Goal: Task Accomplishment & Management: Use online tool/utility

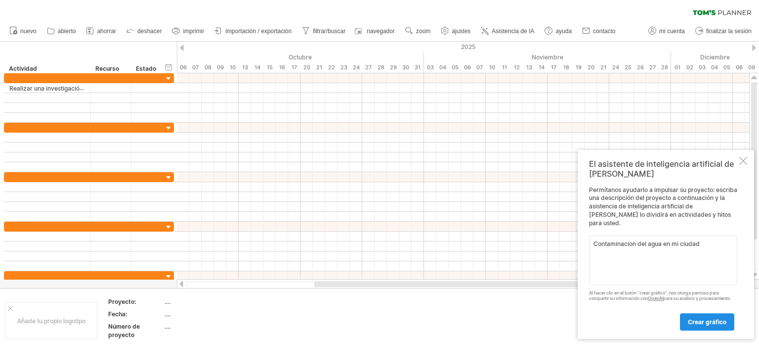
type textarea "Contaminacion del agua en mi ciudad"
click at [725, 324] on font "crear gráfico" at bounding box center [707, 321] width 39 height 7
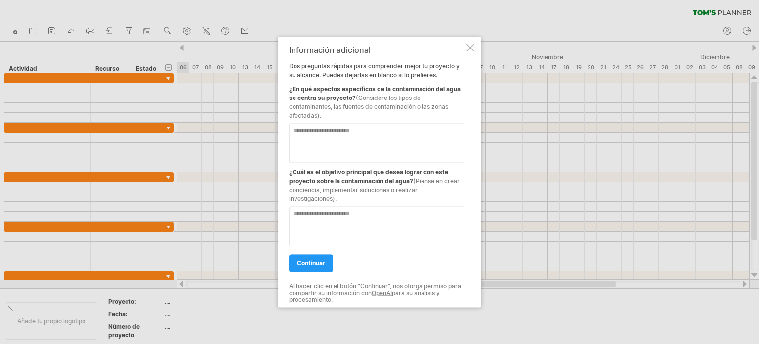
click at [408, 129] on textarea at bounding box center [376, 143] width 175 height 40
type textarea "**********"
click at [305, 218] on textarea at bounding box center [376, 226] width 175 height 40
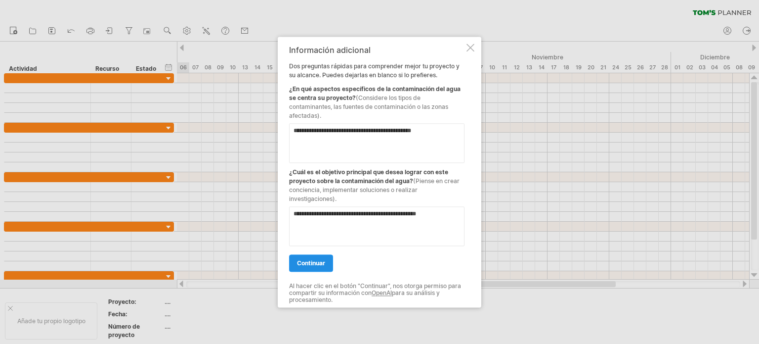
type textarea "**********"
click at [314, 260] on font "continuar" at bounding box center [311, 262] width 28 height 7
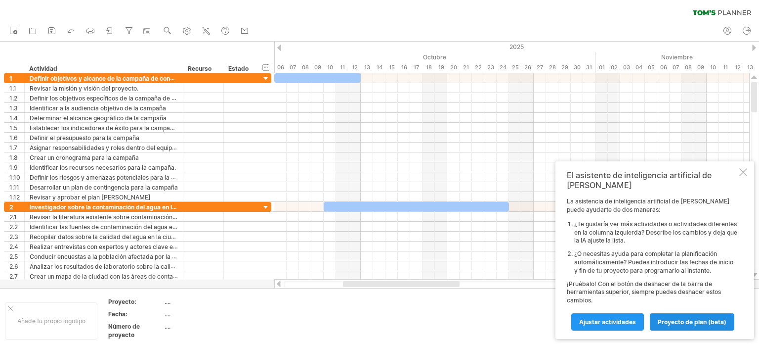
click at [684, 316] on link "proyecto de plan (beta)" at bounding box center [692, 321] width 85 height 17
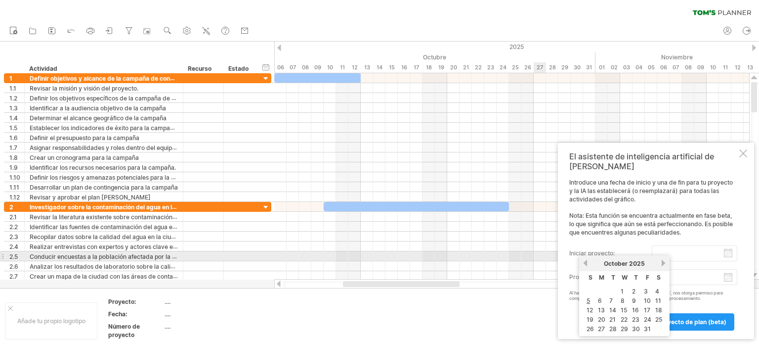
click at [731, 253] on input "Iniciar proyecto:" at bounding box center [695, 253] width 86 height 16
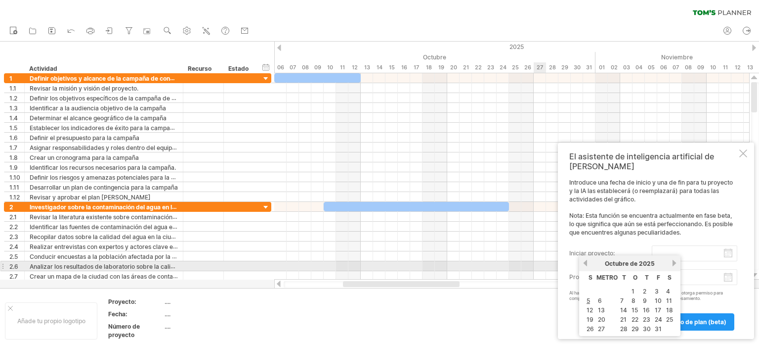
click at [671, 261] on link "próximo" at bounding box center [674, 262] width 7 height 7
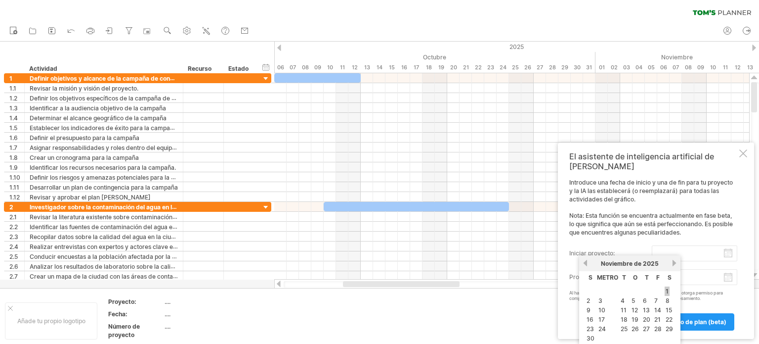
click at [667, 289] on font "1" at bounding box center [667, 290] width 3 height 7
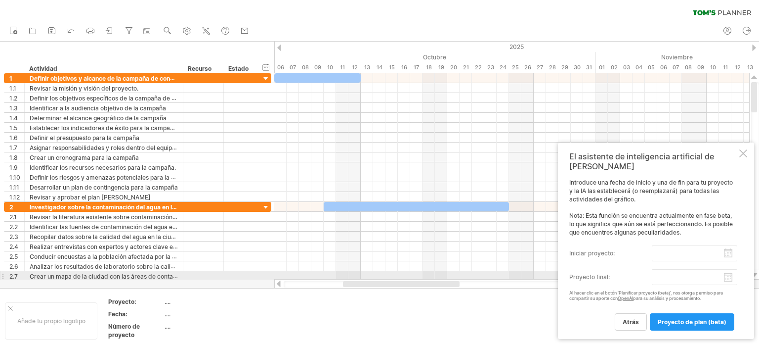
click at [728, 278] on body "progreso(100%) Trying to reach [DOMAIN_NAME] Connected again... 0% clear filter…" at bounding box center [379, 173] width 759 height 346
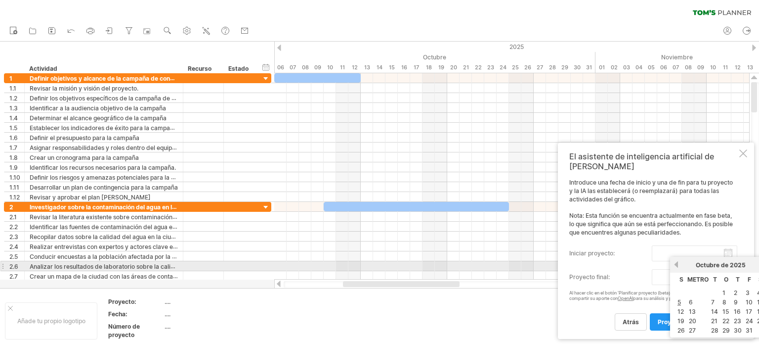
click at [759, 264] on div "[DATE]" at bounding box center [721, 264] width 83 height 7
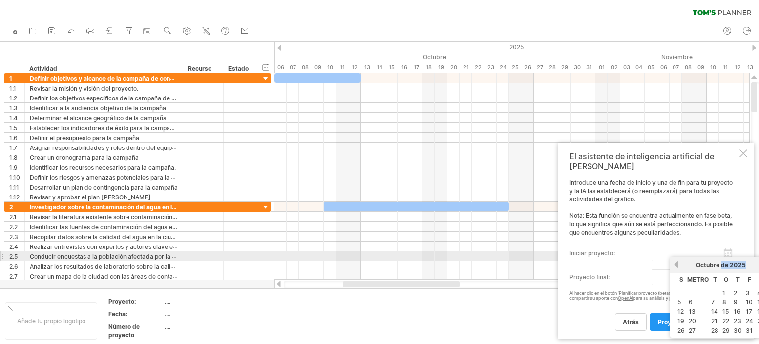
drag, startPoint x: 753, startPoint y: 263, endPoint x: 721, endPoint y: 260, distance: 32.8
click at [721, 260] on div "anterior próximo [DATE]" at bounding box center [720, 265] width 101 height 16
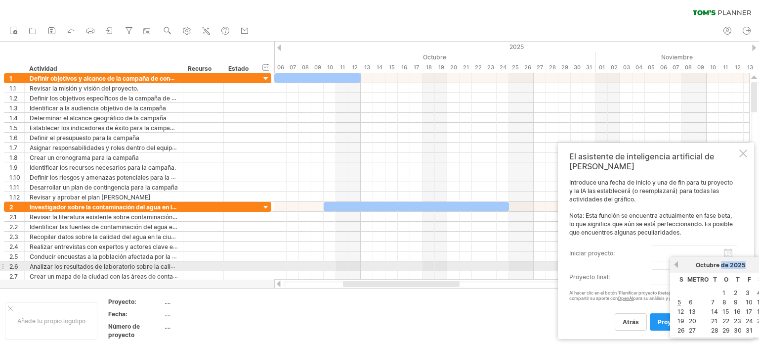
click at [751, 262] on div "[DATE]" at bounding box center [721, 264] width 83 height 7
click at [757, 264] on div "[DATE]" at bounding box center [721, 264] width 83 height 7
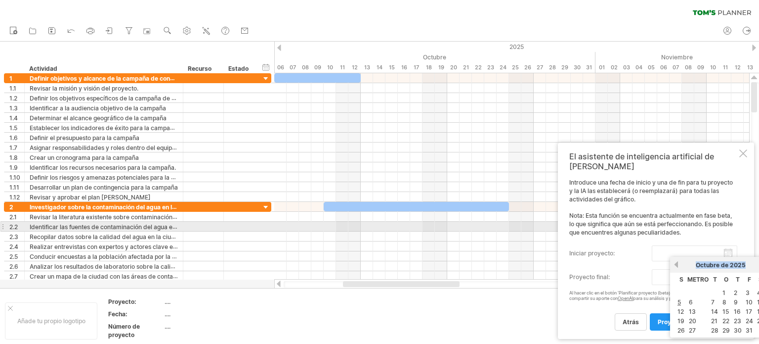
click at [677, 228] on font "Nota: Esta función se encuentra actualmente en fase beta, lo que significa que …" at bounding box center [651, 224] width 164 height 24
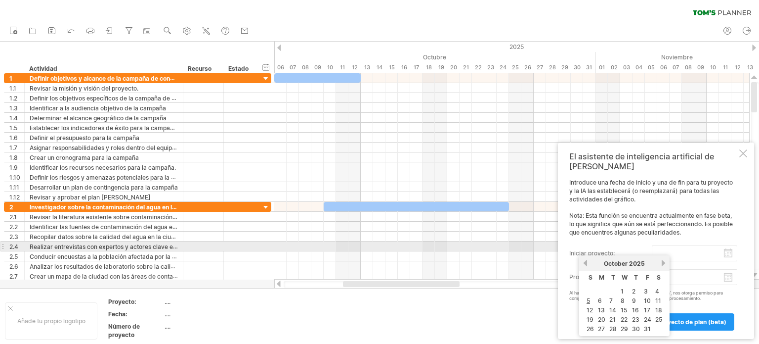
click at [729, 251] on input "Iniciar proyecto:" at bounding box center [695, 253] width 86 height 16
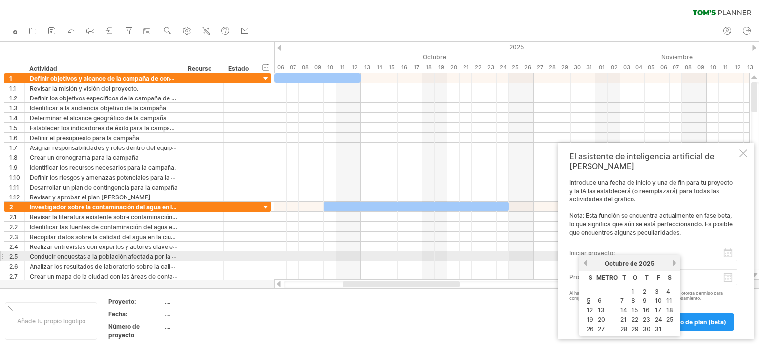
click at [672, 260] on link "próximo" at bounding box center [674, 262] width 7 height 7
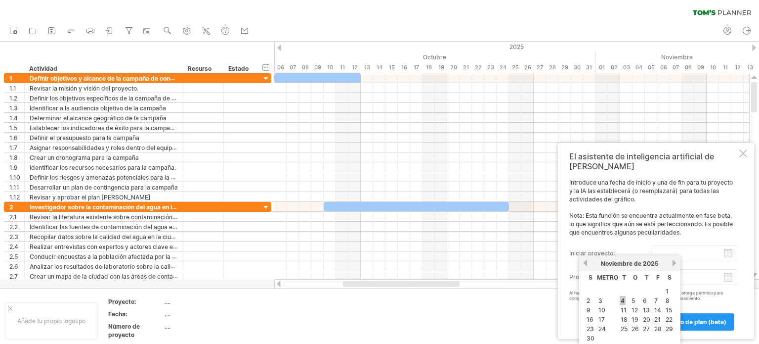
click at [624, 300] on font "4" at bounding box center [623, 300] width 4 height 7
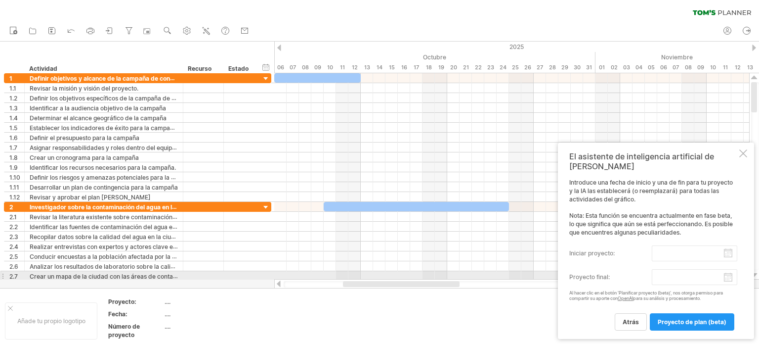
click at [729, 276] on body "progreso(100%) Trying to reach [DOMAIN_NAME] Connected again... 0% clear filter…" at bounding box center [379, 173] width 759 height 346
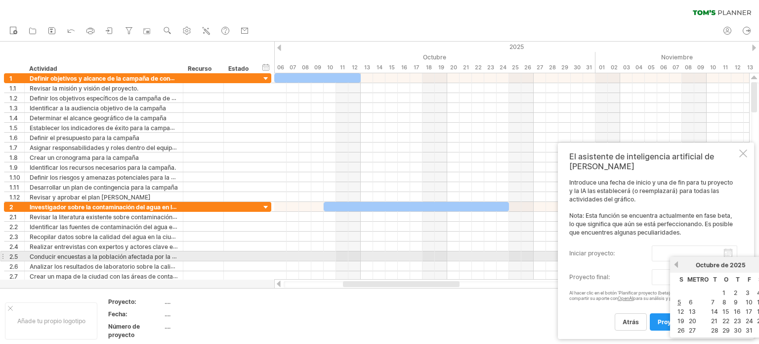
click at [759, 261] on div "[DATE]" at bounding box center [721, 264] width 83 height 7
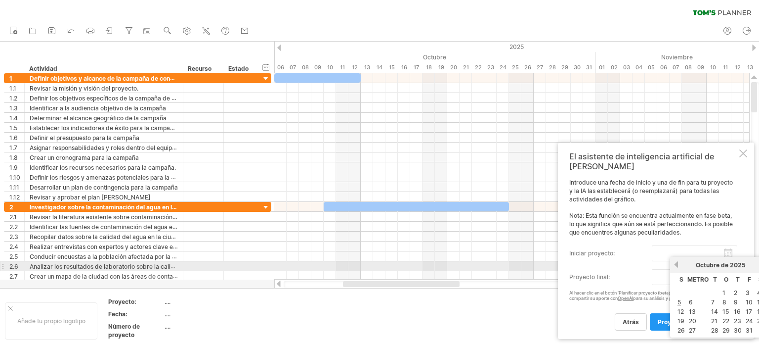
click at [719, 266] on font "Octubre" at bounding box center [708, 264] width 24 height 7
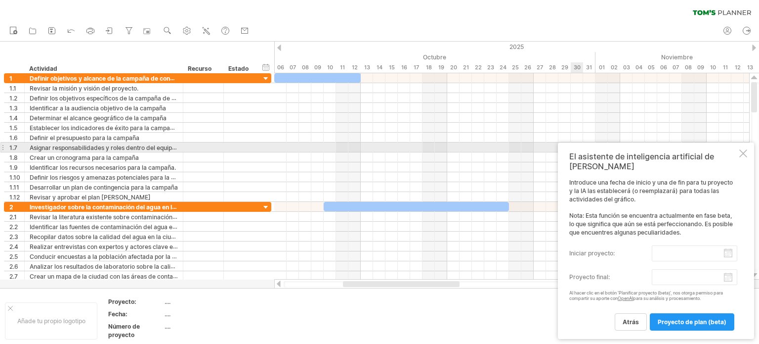
drag, startPoint x: 674, startPoint y: 156, endPoint x: 573, endPoint y: 149, distance: 101.0
click at [573, 149] on div "Trying to reach [DOMAIN_NAME] Connected again... 0% clear filter nuevo" at bounding box center [379, 172] width 759 height 344
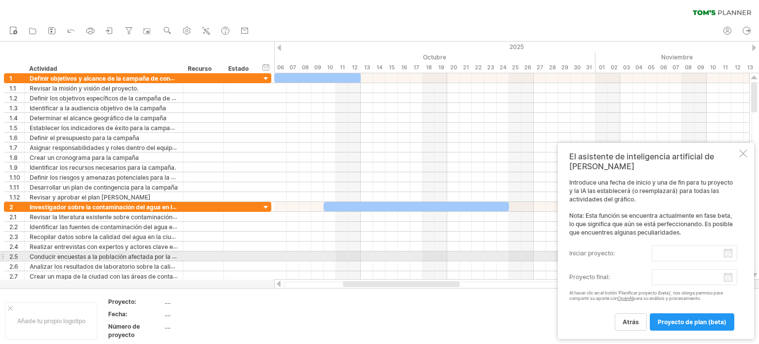
click at [678, 256] on body "progreso(100%) Trying to reach [DOMAIN_NAME] Connected again... 0% clear filter…" at bounding box center [379, 173] width 759 height 346
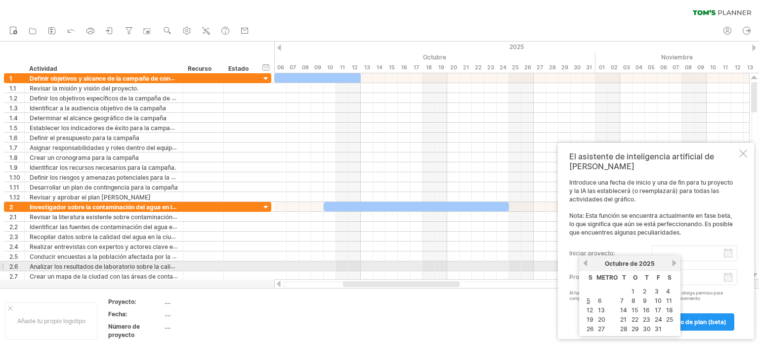
click at [671, 262] on link "próximo" at bounding box center [674, 262] width 7 height 7
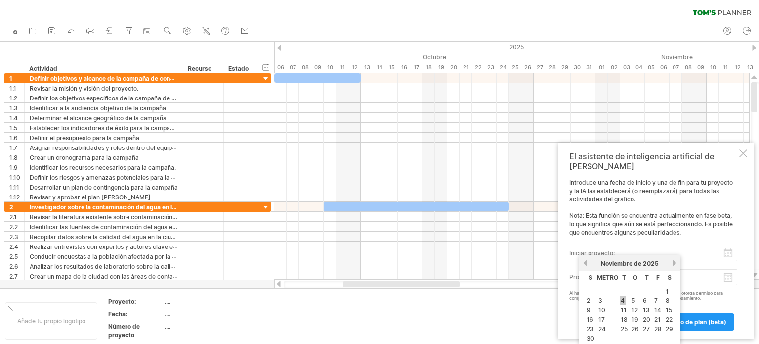
click at [623, 298] on font "4" at bounding box center [623, 300] width 4 height 7
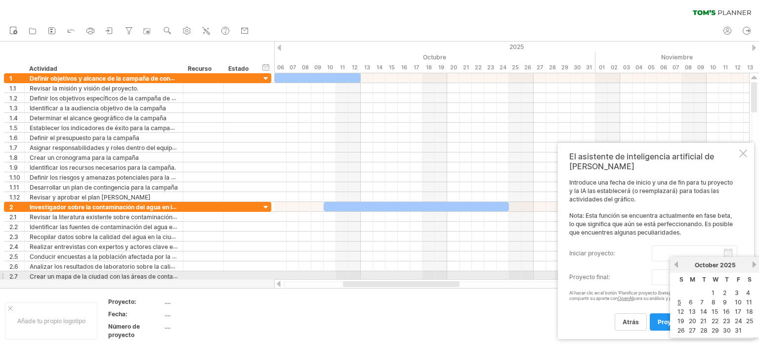
click at [727, 277] on body "progreso(100%) Trying to reach [DOMAIN_NAME] Connected again... 0% clear filter…" at bounding box center [379, 173] width 759 height 346
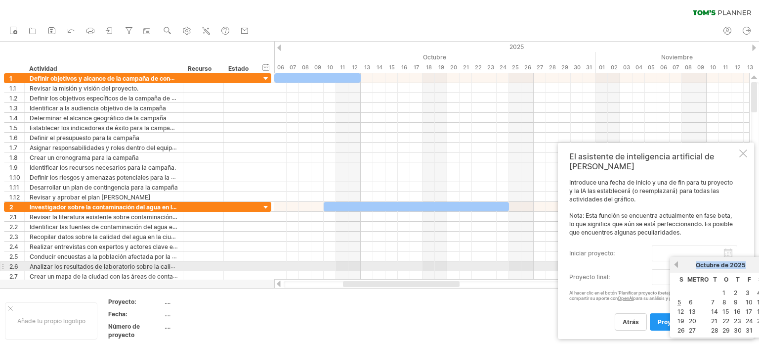
drag, startPoint x: 748, startPoint y: 262, endPoint x: 696, endPoint y: 260, distance: 52.5
click at [696, 260] on div "anterior próximo [DATE]" at bounding box center [720, 265] width 101 height 16
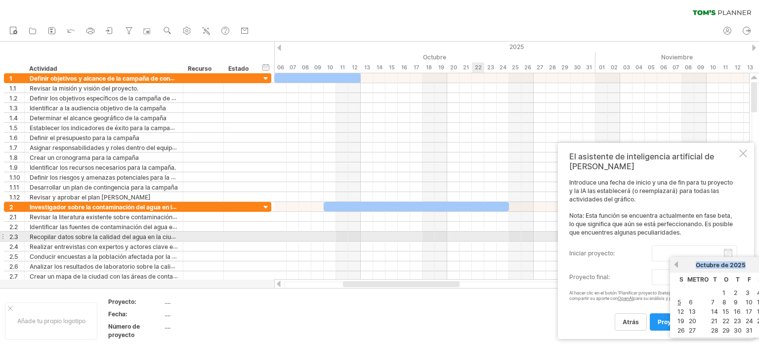
click at [482, 237] on div at bounding box center [511, 236] width 475 height 10
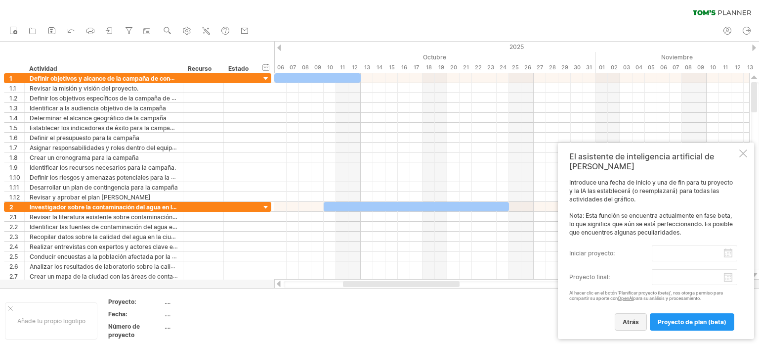
click at [633, 320] on font "atrás" at bounding box center [631, 321] width 16 height 7
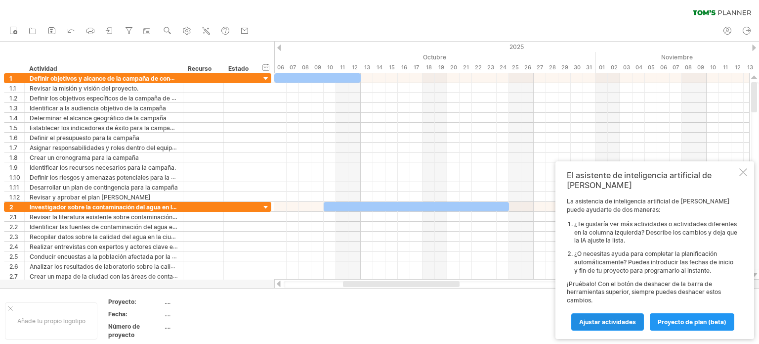
click at [616, 320] on font "Ajustar actividades" at bounding box center [607, 321] width 57 height 7
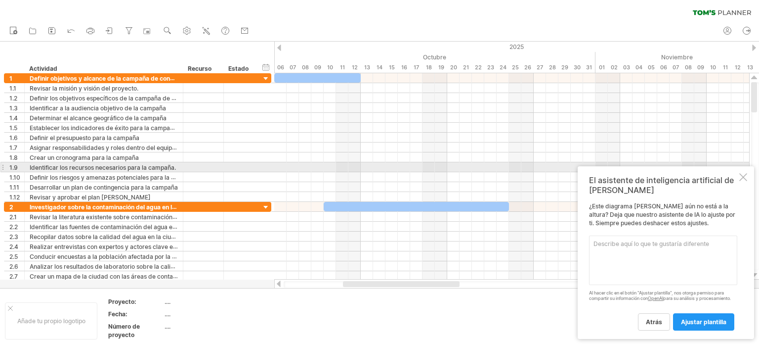
click at [745, 173] on div at bounding box center [743, 177] width 8 height 8
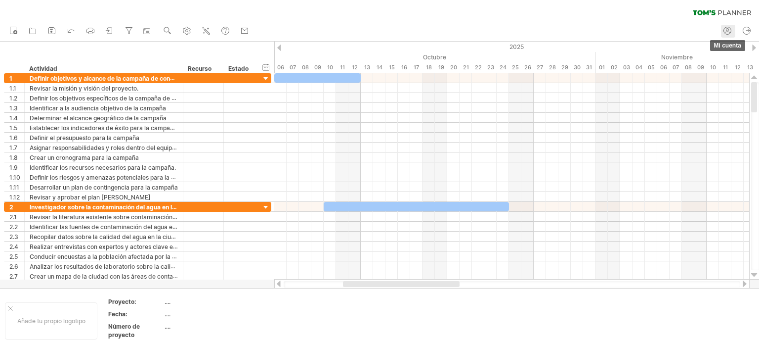
click at [728, 31] on icon at bounding box center [728, 31] width 10 height 10
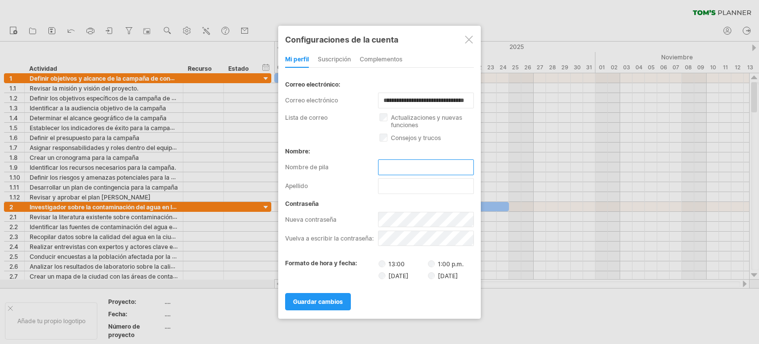
click at [388, 167] on input "text" at bounding box center [426, 167] width 96 height 16
type input "*********"
click at [411, 189] on input "text" at bounding box center [426, 186] width 96 height 16
type input "******"
click at [515, 223] on div at bounding box center [379, 172] width 759 height 344
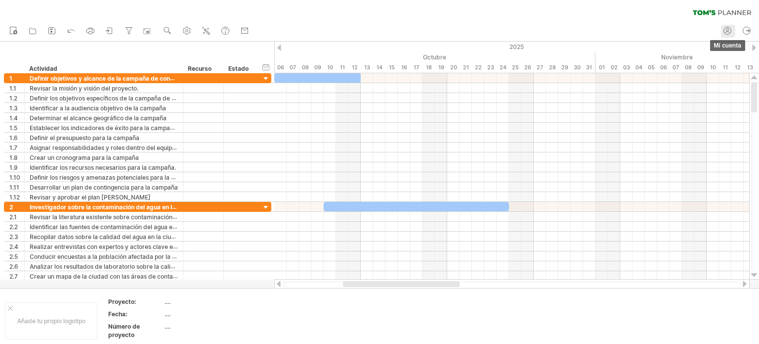
click at [728, 31] on icon at bounding box center [728, 31] width 10 height 10
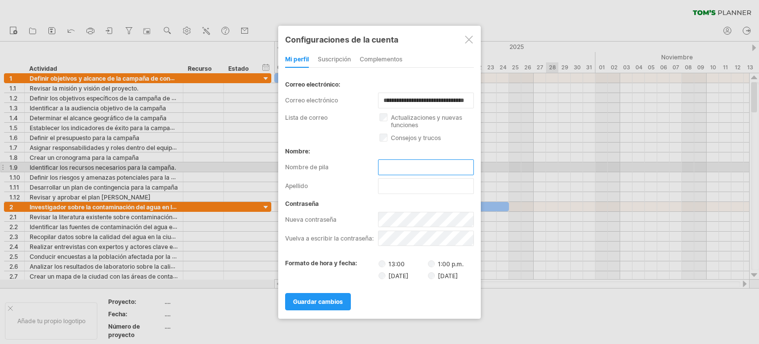
click at [398, 169] on input "text" at bounding box center [426, 167] width 96 height 16
type input "*********"
click at [402, 182] on input "text" at bounding box center [426, 186] width 96 height 16
type input "******"
click at [366, 256] on div "mi perfil suscripción Complementos suscripción miembros gráficos Hemos simplifi…" at bounding box center [379, 181] width 189 height 258
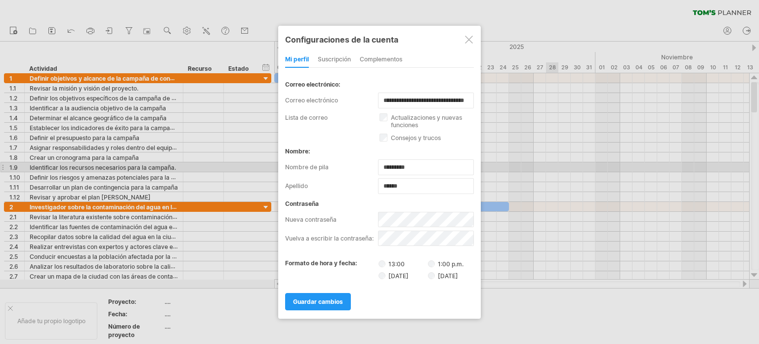
click at [395, 275] on font "[DATE]" at bounding box center [399, 275] width 20 height 7
click at [395, 273] on font "[DATE]" at bounding box center [399, 275] width 20 height 7
click at [409, 274] on font "[DATE]" at bounding box center [399, 275] width 20 height 7
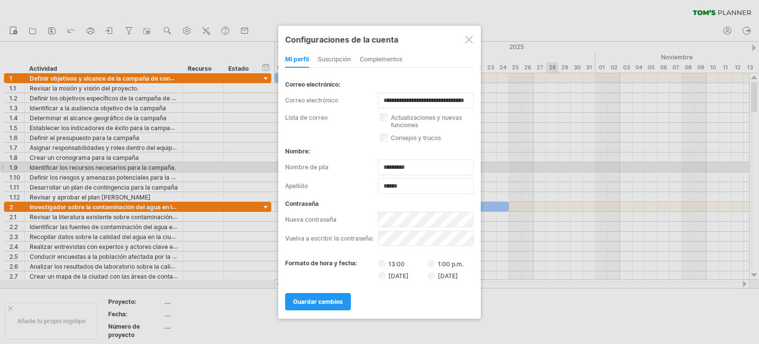
click at [409, 275] on font "[DATE]" at bounding box center [399, 275] width 20 height 7
click at [409, 273] on font "[DATE]" at bounding box center [399, 275] width 20 height 7
drag, startPoint x: 311, startPoint y: 301, endPoint x: 324, endPoint y: 288, distance: 17.8
click at [312, 301] on font "guardar cambios" at bounding box center [318, 301] width 50 height 7
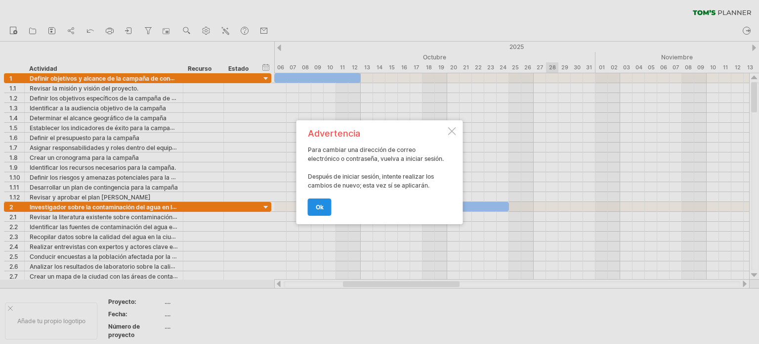
click at [314, 205] on link "OK" at bounding box center [320, 206] width 24 height 17
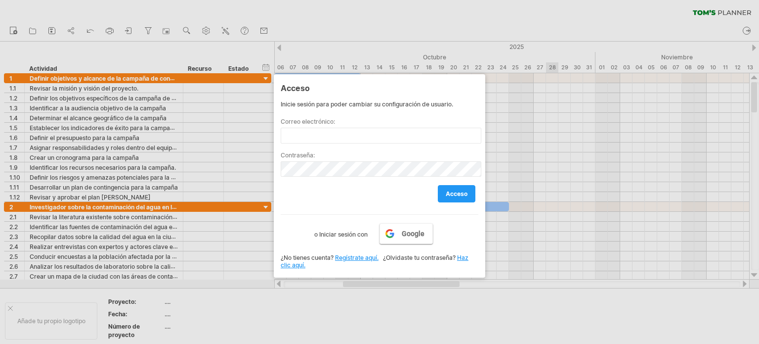
click at [413, 234] on font "Google" at bounding box center [413, 233] width 23 height 8
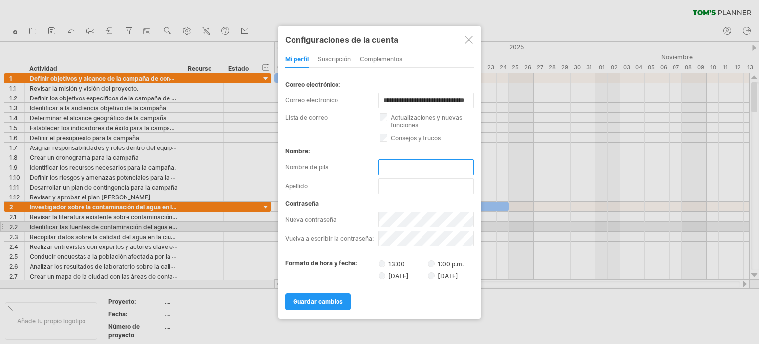
click at [410, 165] on input "text" at bounding box center [426, 167] width 96 height 16
type input "*********"
click at [402, 188] on input "text" at bounding box center [426, 186] width 96 height 16
type input "******"
click at [471, 40] on div at bounding box center [469, 40] width 8 height 8
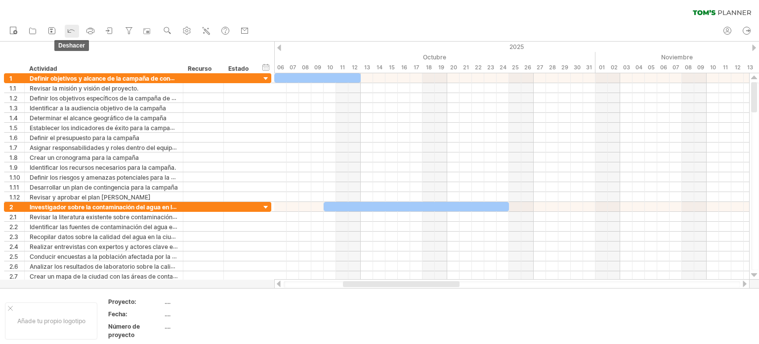
click at [73, 31] on icon at bounding box center [71, 30] width 10 height 10
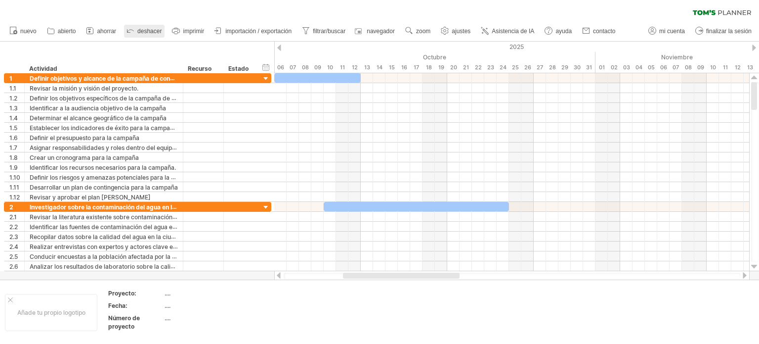
click at [73, 31] on font "abierto" at bounding box center [67, 31] width 18 height 7
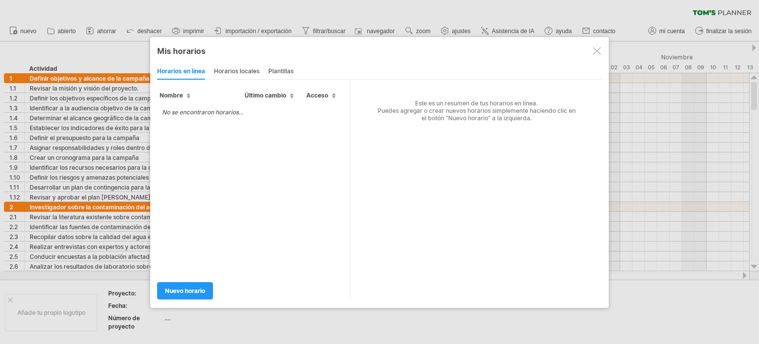
click at [599, 48] on div at bounding box center [597, 51] width 8 height 8
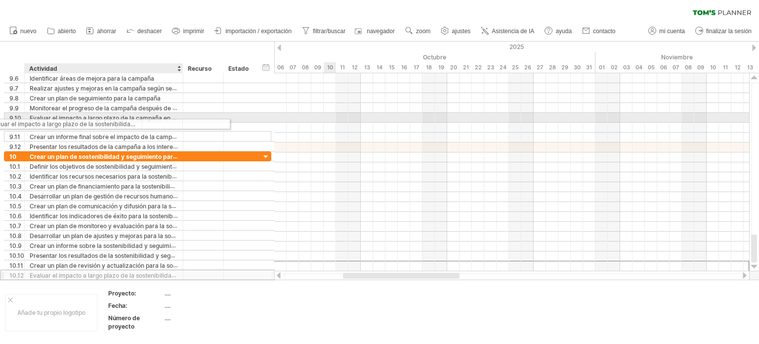
drag, startPoint x: 182, startPoint y: 264, endPoint x: 140, endPoint y: 120, distance: 150.5
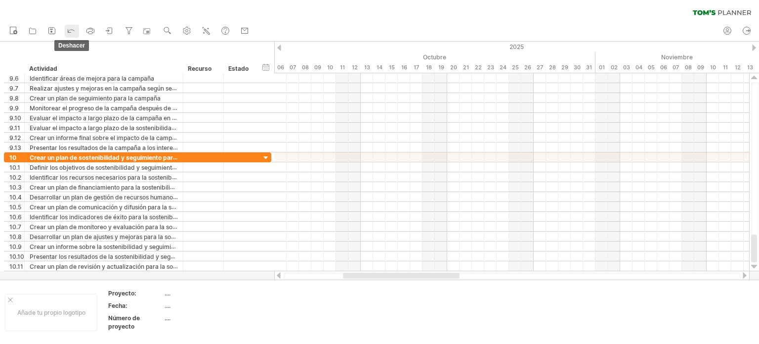
click at [72, 30] on icon at bounding box center [71, 30] width 10 height 10
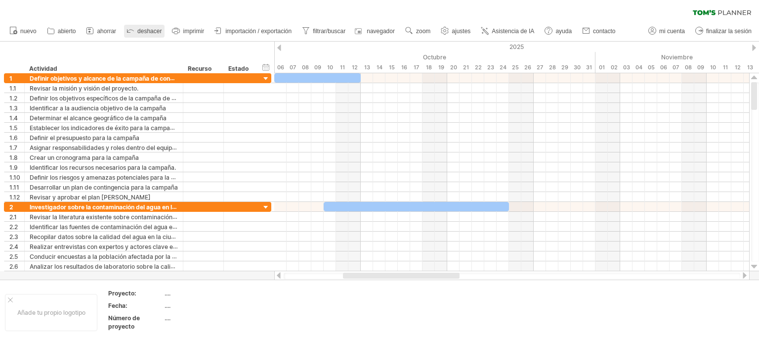
click at [132, 30] on icon at bounding box center [131, 31] width 6 height 3
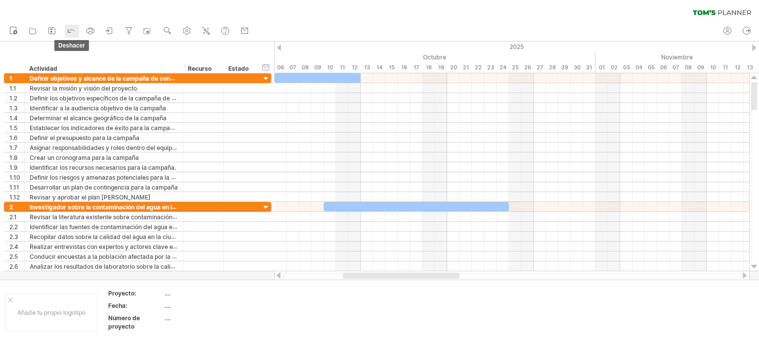
click at [75, 31] on icon at bounding box center [71, 31] width 6 height 3
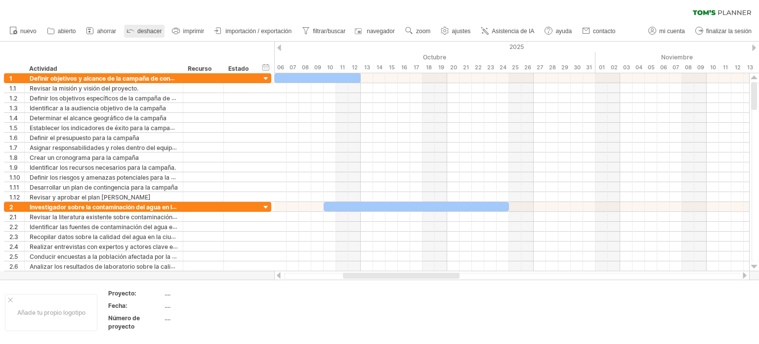
click at [143, 28] on font "deshacer" at bounding box center [149, 31] width 24 height 7
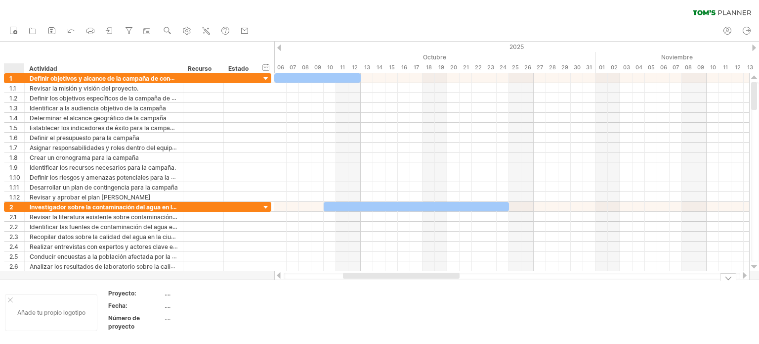
click at [8, 300] on div at bounding box center [10, 299] width 5 height 5
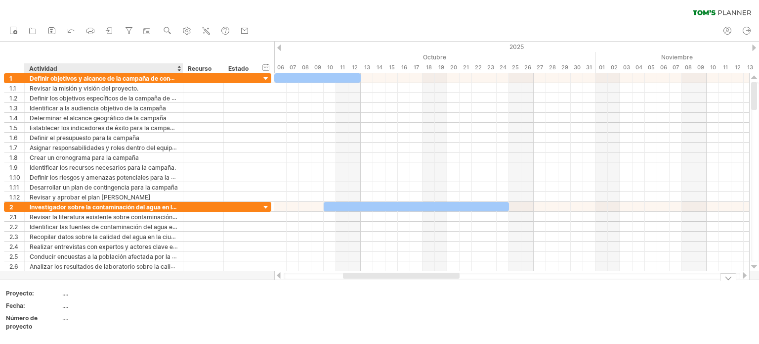
click at [77, 293] on div "...." at bounding box center [103, 293] width 83 height 8
type input "**********"
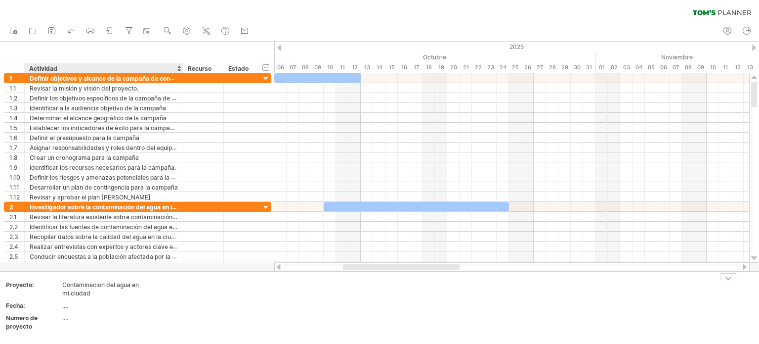
click at [63, 304] on font "...." at bounding box center [65, 305] width 6 height 7
click at [86, 307] on div "...." at bounding box center [103, 305] width 83 height 8
click at [73, 304] on div "...." at bounding box center [103, 305] width 83 height 8
type input "**********"
click at [73, 320] on div "...." at bounding box center [103, 317] width 83 height 8
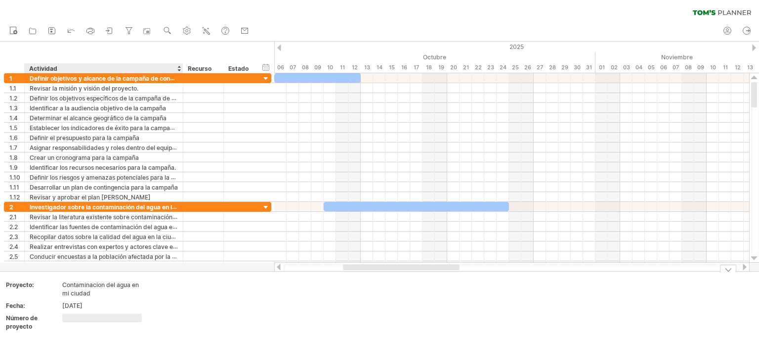
type input "*"
click at [271, 304] on td at bounding box center [269, 307] width 78 height 55
click at [15, 31] on icon at bounding box center [15, 32] width 2 height 2
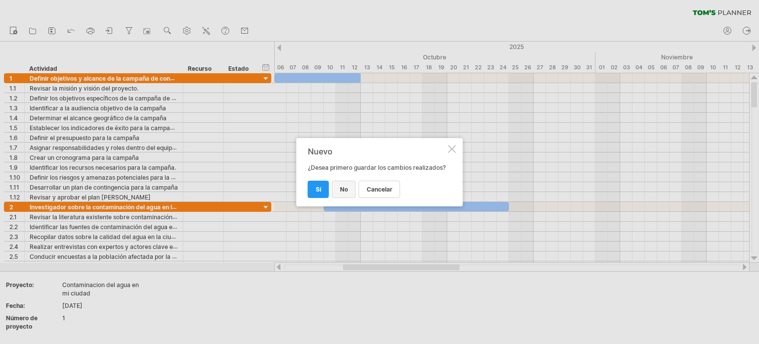
click at [344, 191] on font "No" at bounding box center [344, 188] width 8 height 7
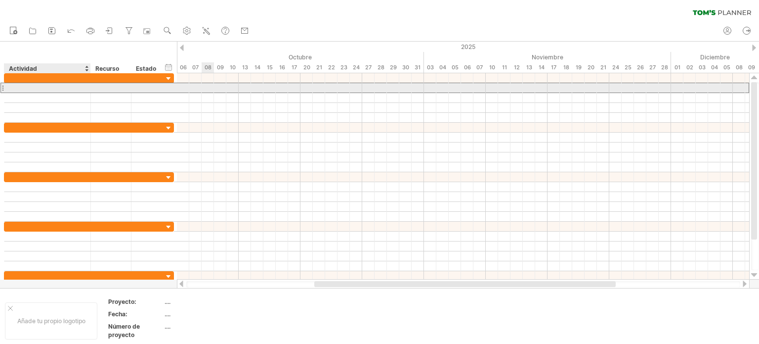
click at [71, 89] on div at bounding box center [47, 87] width 76 height 9
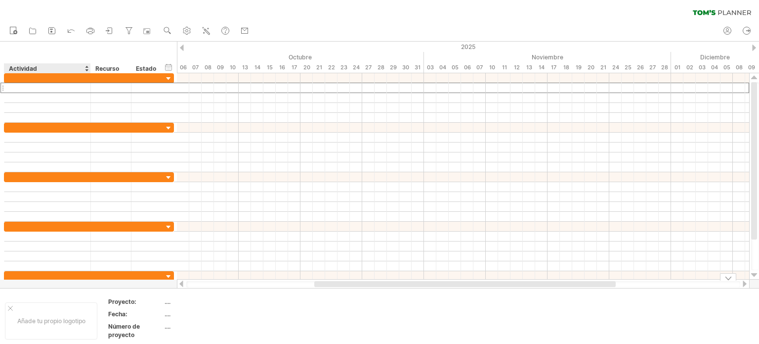
click at [40, 323] on font "Añade tu propio logotipo" at bounding box center [51, 320] width 68 height 7
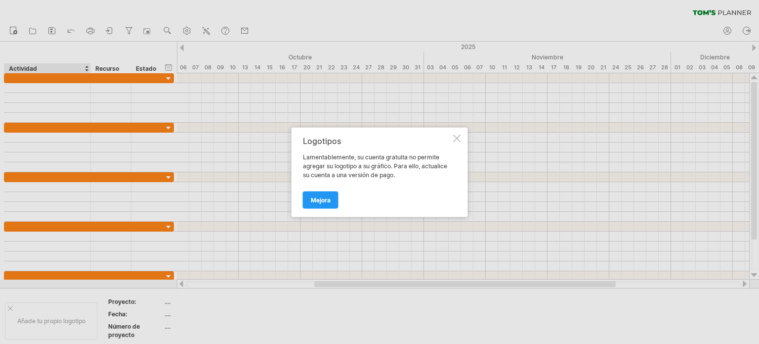
click at [457, 133] on div "Logotipos Lamentablemente, su cuenta gratuita no permite agregar su logotipo a …" at bounding box center [380, 171] width 176 height 89
click at [461, 136] on div at bounding box center [457, 138] width 8 height 8
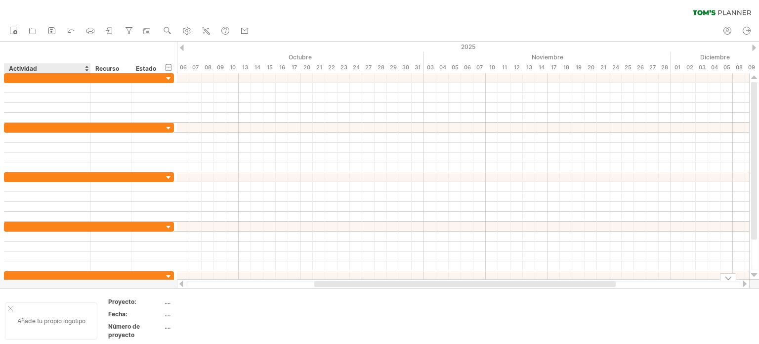
click at [12, 306] on div at bounding box center [10, 307] width 5 height 5
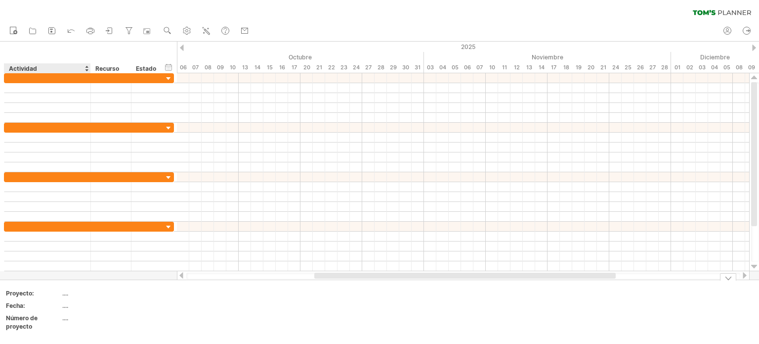
click at [63, 293] on font "...." at bounding box center [65, 292] width 6 height 7
click at [36, 291] on div "Proyecto:" at bounding box center [33, 293] width 54 height 8
type input "**********"
click at [75, 293] on td "...." at bounding box center [104, 294] width 84 height 11
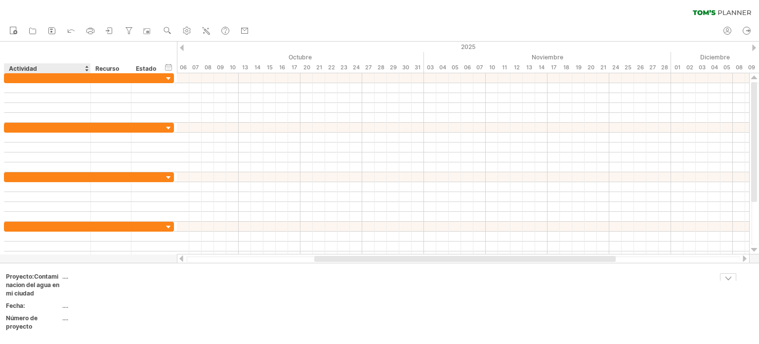
click at [45, 290] on div "Proyecto:Contaminacion del agua en mi ciudad" at bounding box center [33, 284] width 54 height 25
type input "*********"
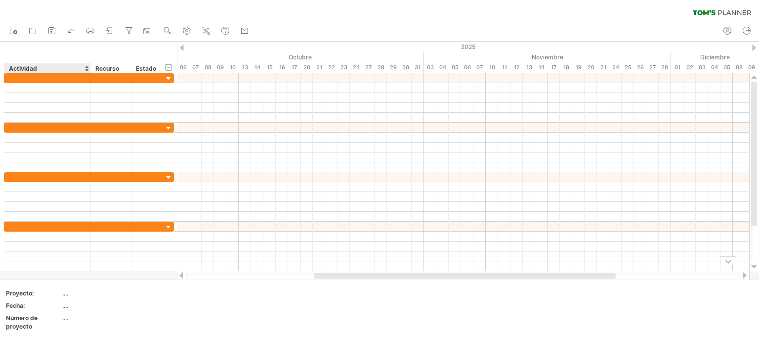
click at [65, 274] on div "Intentando acceder a [DOMAIN_NAME] Conectado de nuevo... 0% borrar filtro" at bounding box center [379, 172] width 759 height 344
click at [69, 295] on div "...." at bounding box center [103, 293] width 83 height 8
click at [76, 291] on div "...." at bounding box center [103, 293] width 83 height 8
type input "**********"
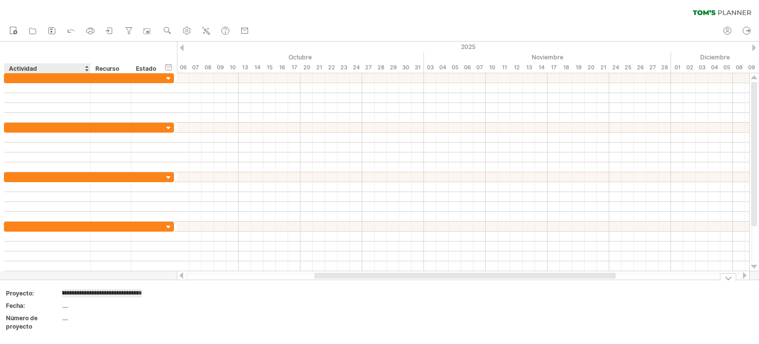
click at [84, 307] on div "...." at bounding box center [103, 305] width 83 height 8
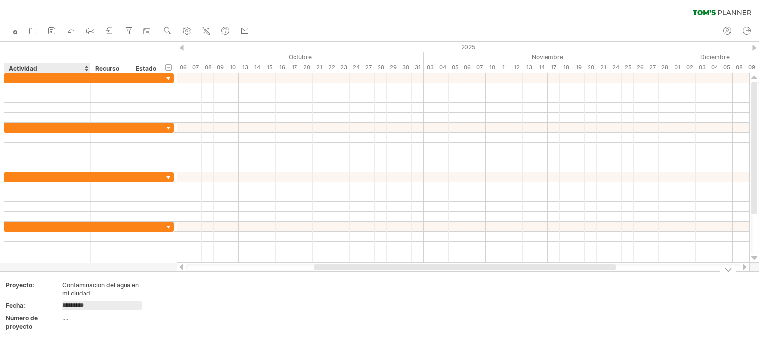
type input "**********"
click at [69, 319] on div "...." at bounding box center [103, 317] width 83 height 8
type input "*"
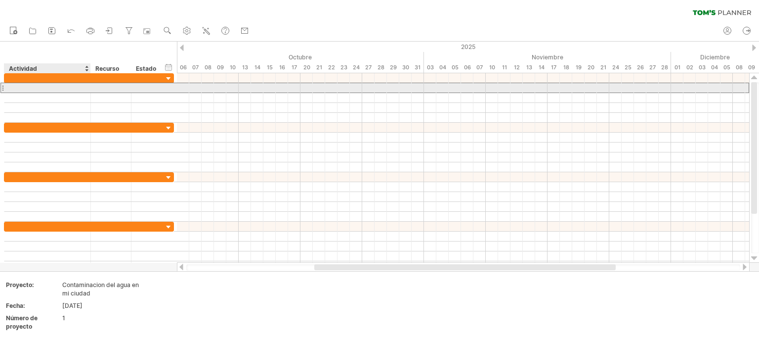
click at [47, 88] on div at bounding box center [47, 87] width 76 height 9
click at [51, 86] on div at bounding box center [47, 87] width 76 height 9
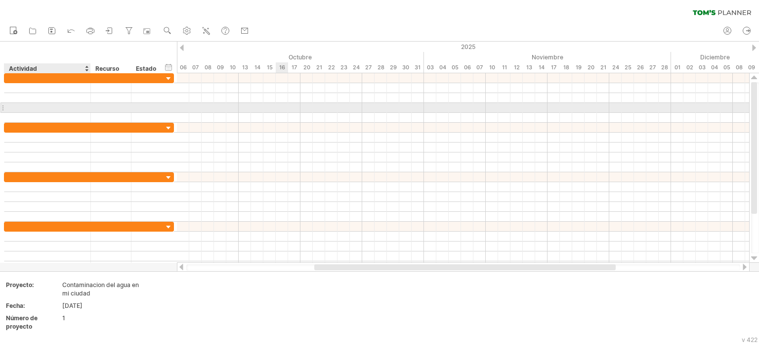
paste input "**********"
type input "**********"
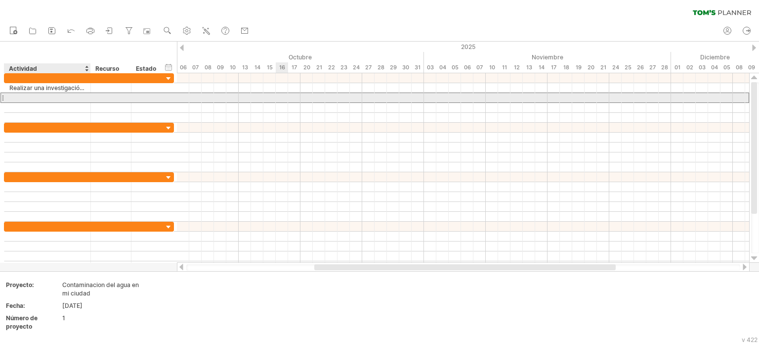
click at [76, 96] on div at bounding box center [47, 97] width 76 height 9
click at [28, 96] on div at bounding box center [47, 97] width 76 height 9
paste input "**********"
type input "**********"
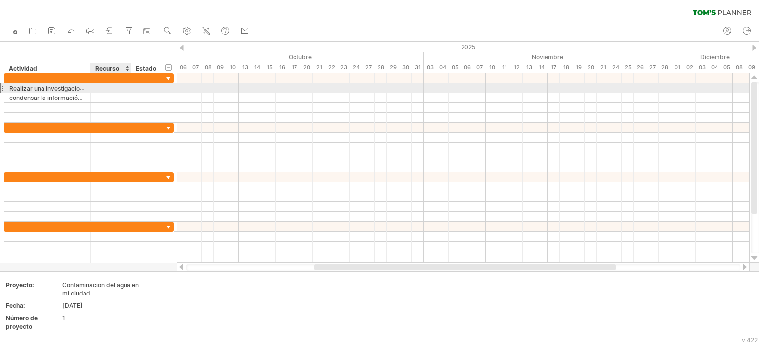
click at [110, 85] on div at bounding box center [111, 87] width 30 height 9
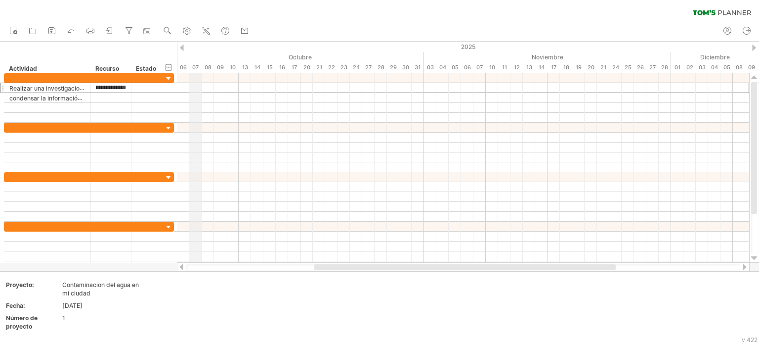
type input "**********"
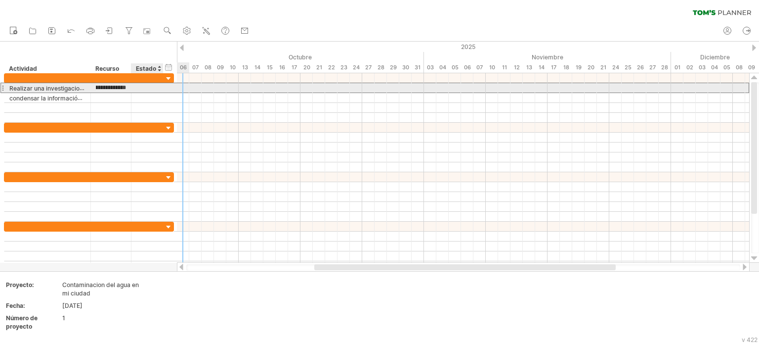
click at [152, 89] on div at bounding box center [147, 87] width 22 height 9
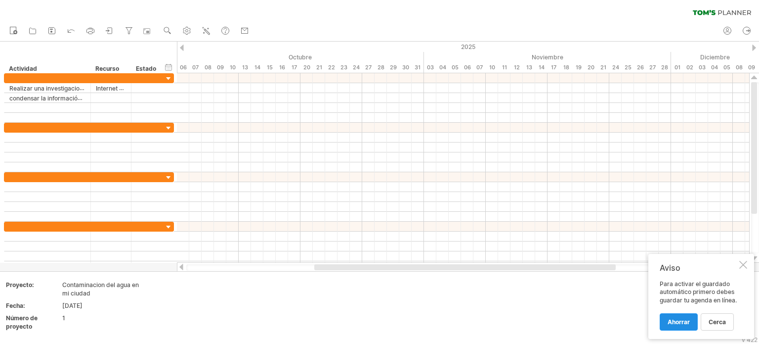
click at [667, 323] on link "Ahorrar" at bounding box center [679, 321] width 38 height 17
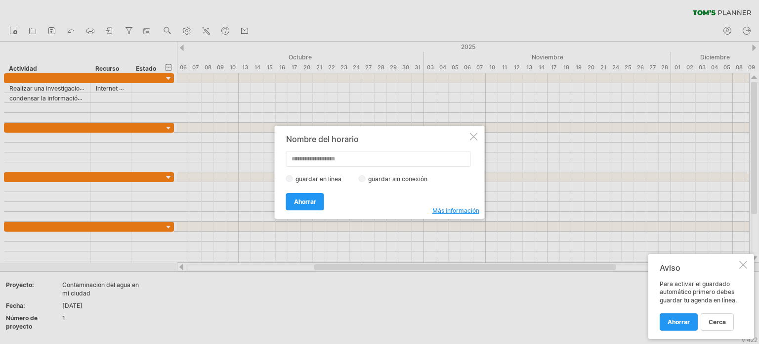
click at [476, 136] on div at bounding box center [474, 136] width 8 height 8
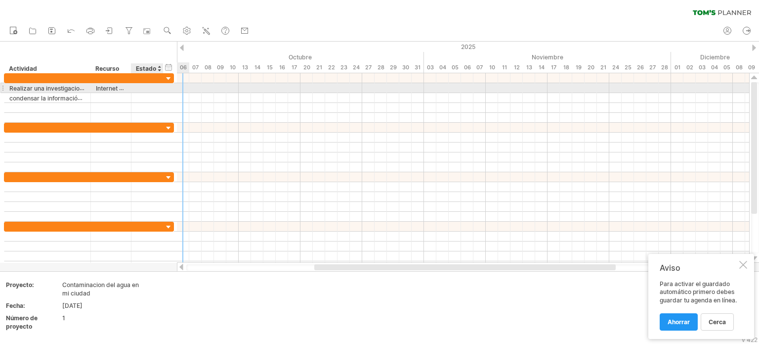
click at [148, 87] on div at bounding box center [147, 87] width 22 height 9
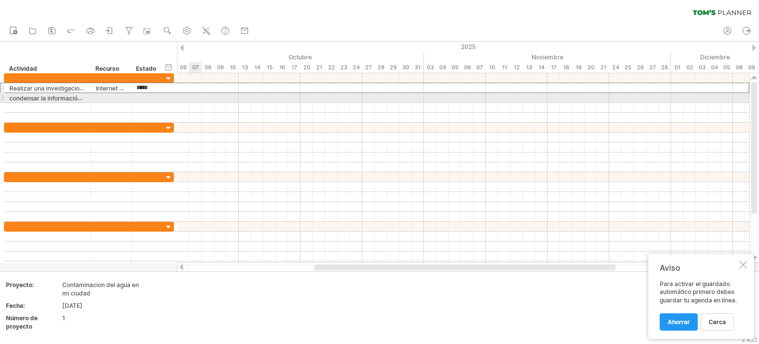
type input "******"
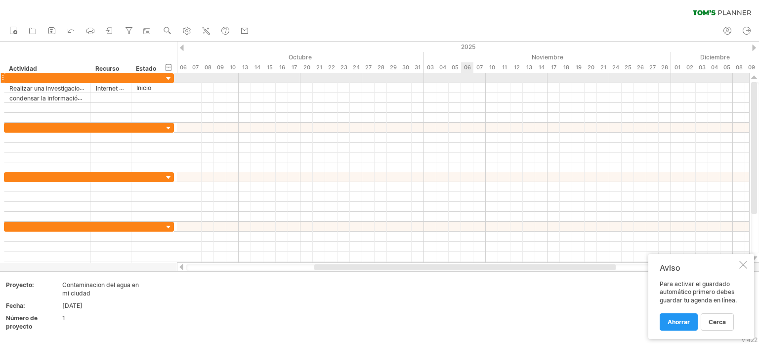
click at [467, 79] on div at bounding box center [463, 78] width 572 height 10
click at [467, 80] on div at bounding box center [463, 78] width 572 height 10
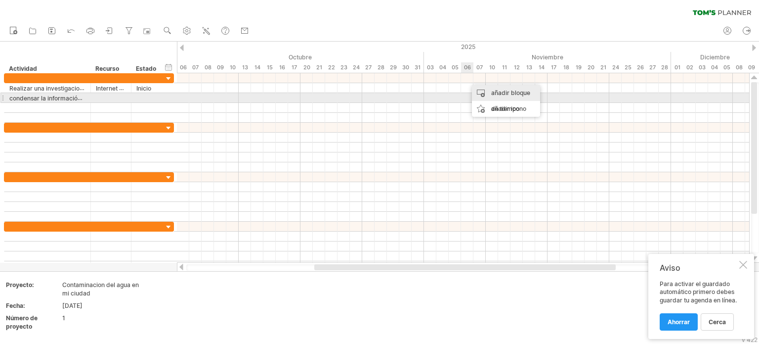
click at [508, 93] on font "añadir bloque de tiempo" at bounding box center [510, 100] width 39 height 23
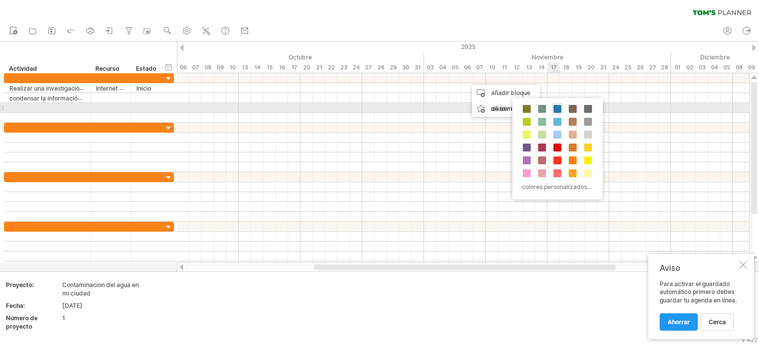
click at [558, 108] on span at bounding box center [558, 109] width 8 height 8
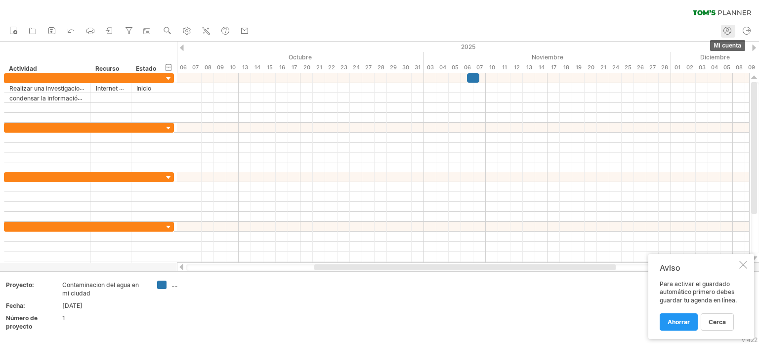
click at [728, 31] on circle at bounding box center [728, 30] width 2 height 2
click at [728, 31] on div "Intentando acceder a [DOMAIN_NAME] Conectado de nuevo... 0% borrar filtro" at bounding box center [379, 172] width 759 height 344
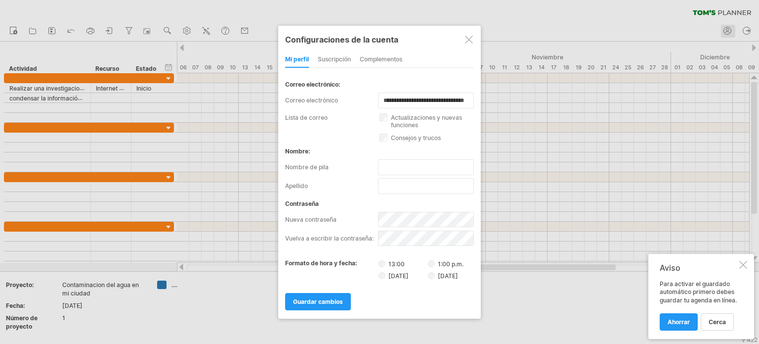
click at [728, 31] on div at bounding box center [379, 172] width 759 height 344
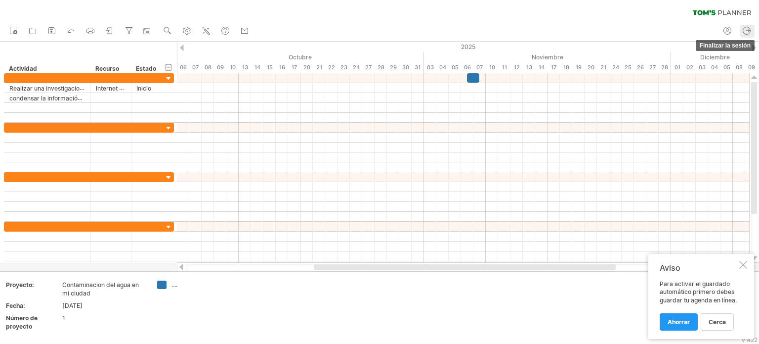
click at [747, 29] on icon at bounding box center [747, 31] width 10 height 10
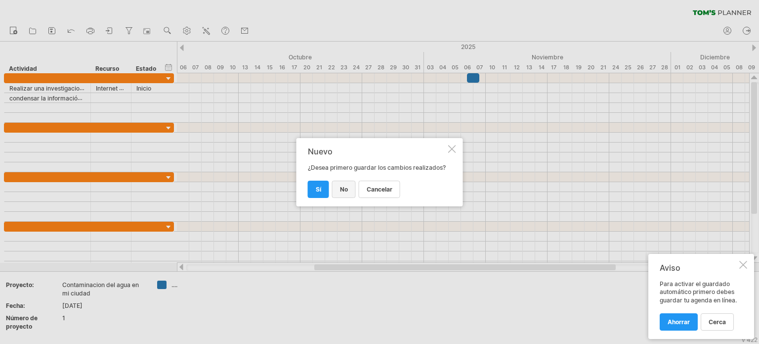
click at [346, 189] on font "No" at bounding box center [344, 188] width 8 height 7
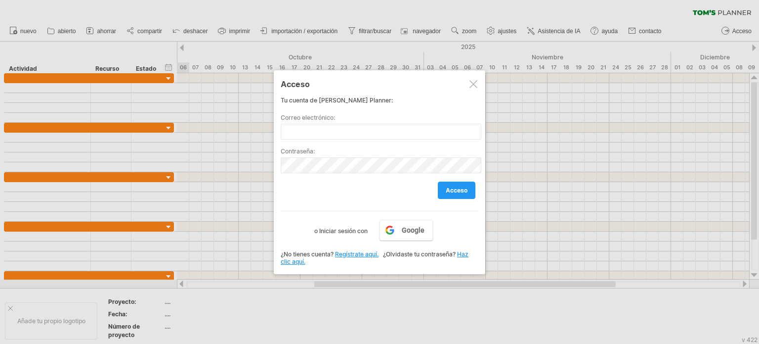
click at [474, 84] on div at bounding box center [474, 84] width 8 height 8
